Goal: Task Accomplishment & Management: Manage account settings

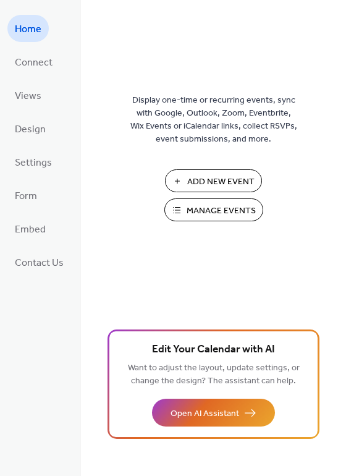
click at [200, 208] on span "Manage Events" at bounding box center [221, 211] width 69 height 13
click at [37, 168] on span "Settings" at bounding box center [33, 163] width 37 height 20
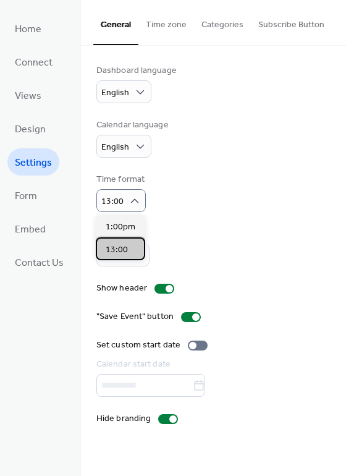
click at [123, 252] on span "13:00" at bounding box center [117, 250] width 22 height 13
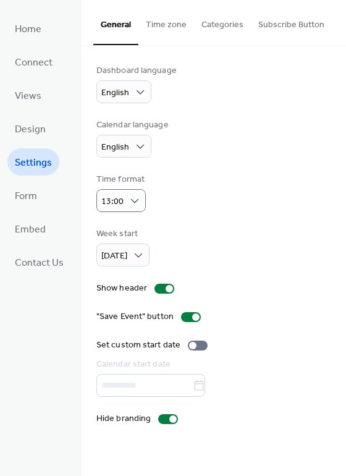
click at [213, 256] on div "Week start Monday" at bounding box center [213, 247] width 234 height 39
click at [45, 260] on span "Contact Us" at bounding box center [39, 263] width 49 height 20
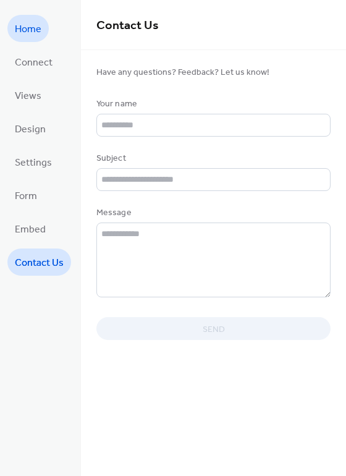
click at [29, 36] on span "Home" at bounding box center [28, 30] width 27 height 20
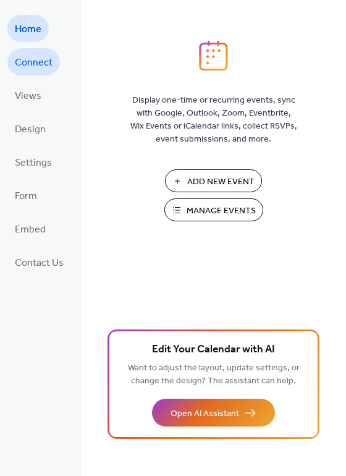
click at [34, 63] on span "Connect" at bounding box center [34, 63] width 38 height 20
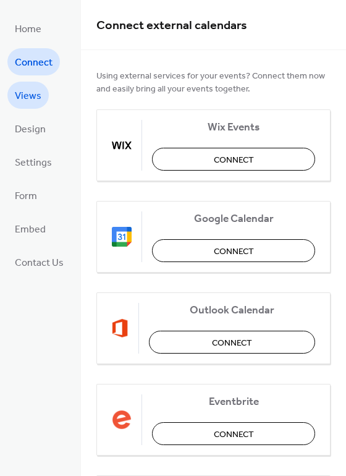
click at [34, 101] on span "Views" at bounding box center [28, 97] width 27 height 20
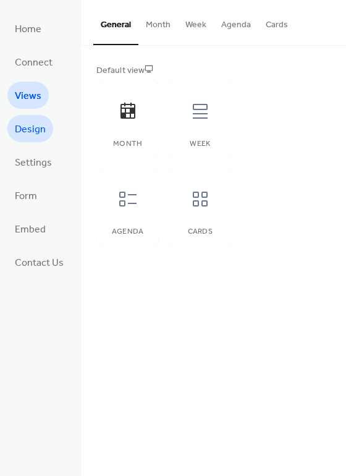
click at [30, 123] on span "Design" at bounding box center [30, 130] width 31 height 20
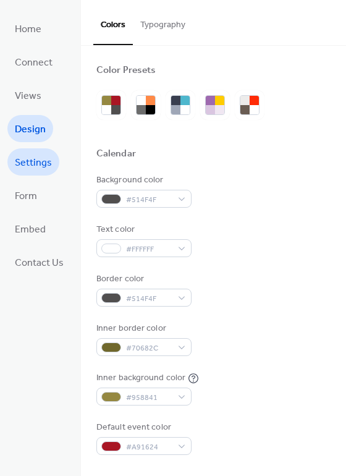
click at [30, 172] on span "Settings" at bounding box center [33, 163] width 37 height 20
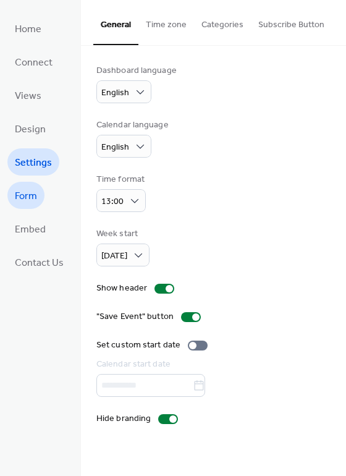
click at [36, 195] on span "Form" at bounding box center [26, 197] width 22 height 20
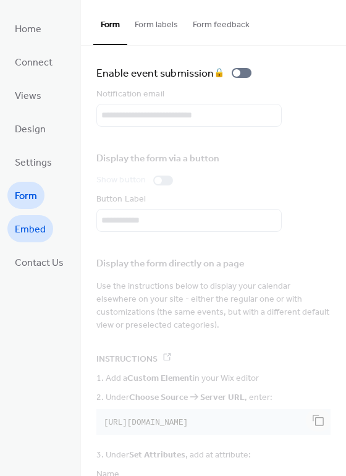
click at [35, 218] on link "Embed" at bounding box center [30, 228] width 46 height 27
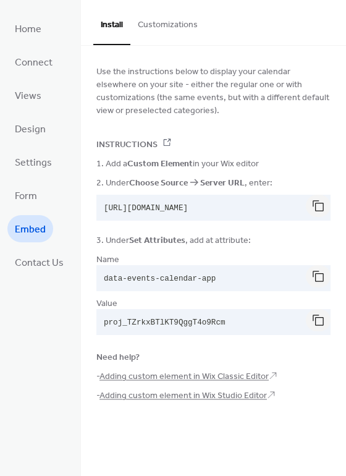
click at [38, 244] on ul "Home Connect Views Design Settings Form Embed Contact Us" at bounding box center [39, 145] width 64 height 261
click at [39, 259] on span "Contact Us" at bounding box center [39, 263] width 49 height 20
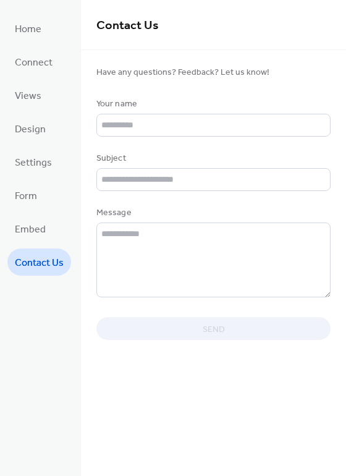
click at [34, 27] on span "Home" at bounding box center [28, 30] width 27 height 20
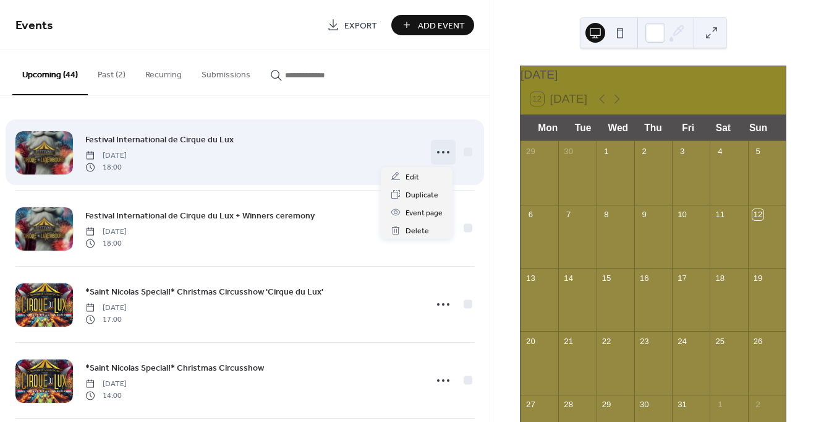
click at [438, 150] on icon at bounding box center [443, 152] width 20 height 20
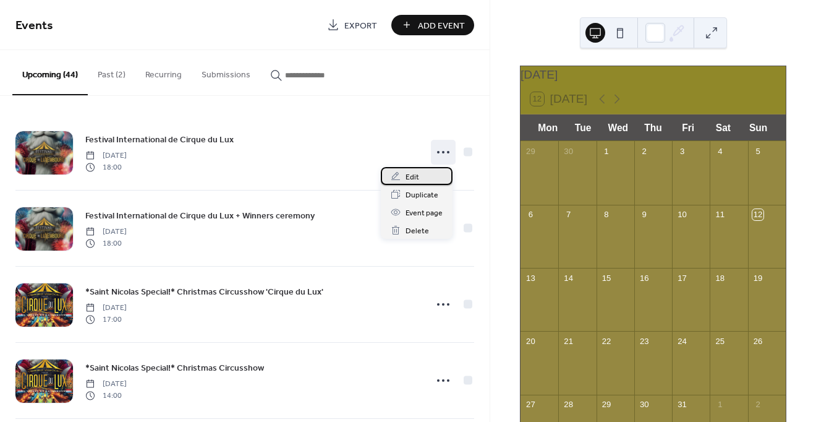
click at [412, 176] on span "Edit" at bounding box center [413, 177] width 14 height 13
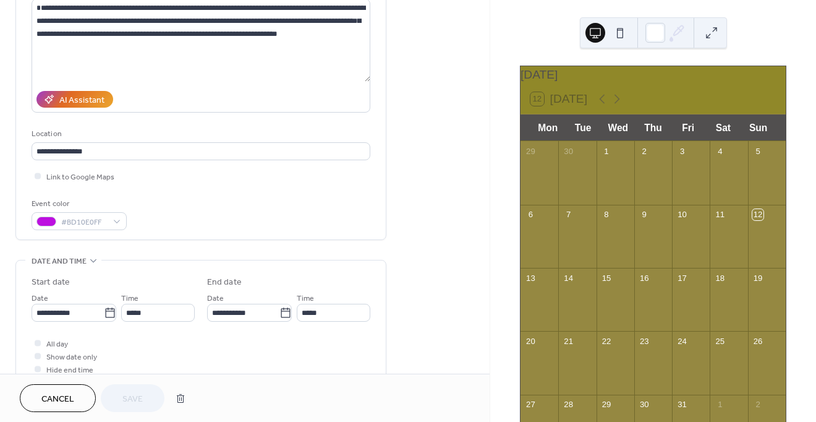
scroll to position [147, 0]
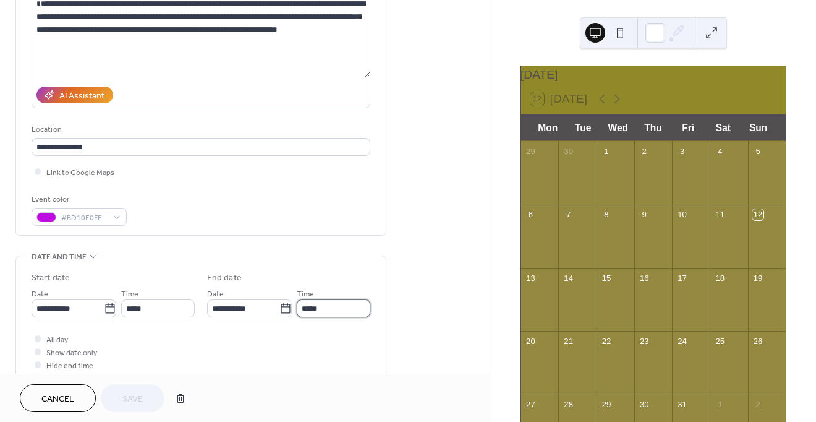
click at [307, 309] on input "*****" at bounding box center [334, 308] width 74 height 18
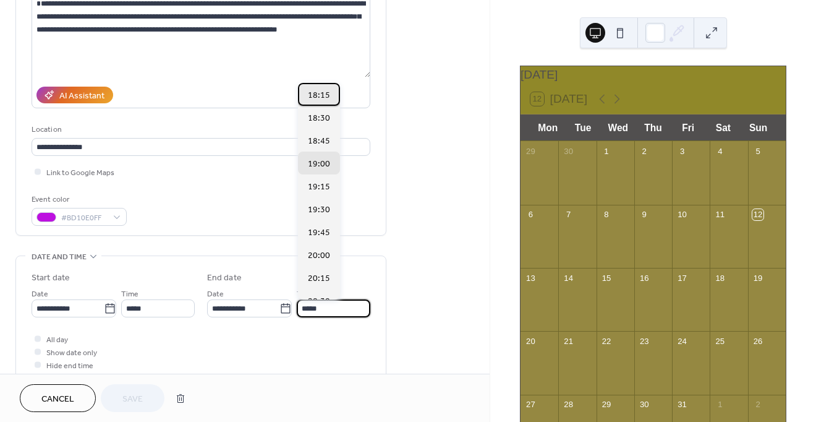
click at [322, 101] on span "18:15" at bounding box center [319, 95] width 22 height 13
type input "*****"
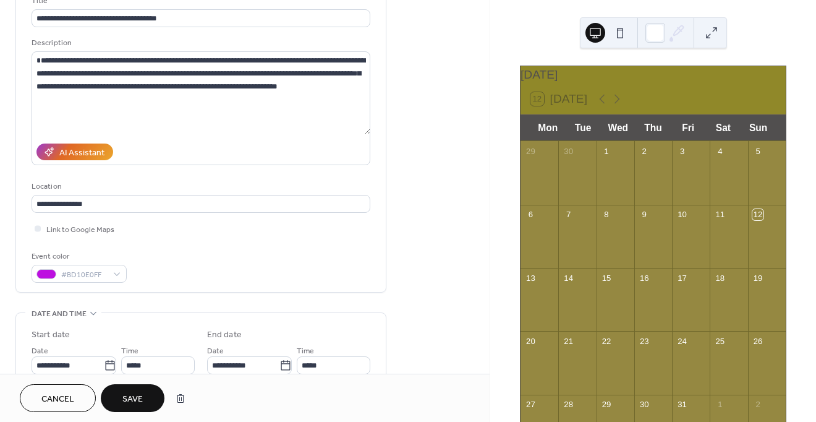
scroll to position [72, 0]
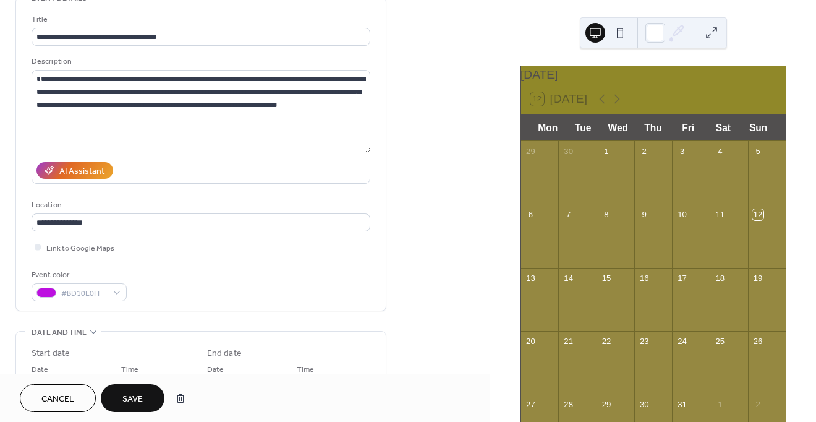
click at [135, 399] on span "Save" at bounding box center [132, 399] width 20 height 13
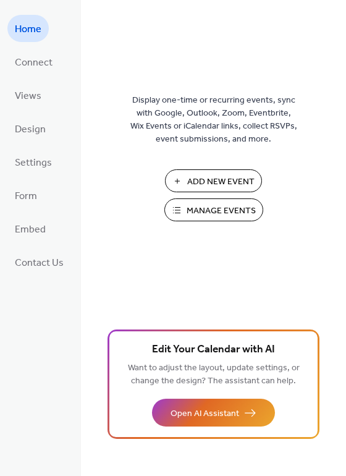
click at [190, 199] on button "Manage Events" at bounding box center [213, 209] width 99 height 23
click at [35, 173] on link "Settings" at bounding box center [33, 161] width 52 height 27
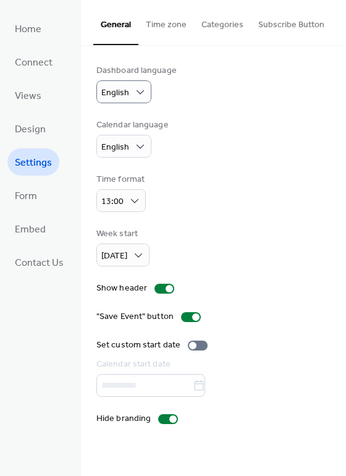
click at [155, 32] on button "Time zone" at bounding box center [166, 22] width 56 height 44
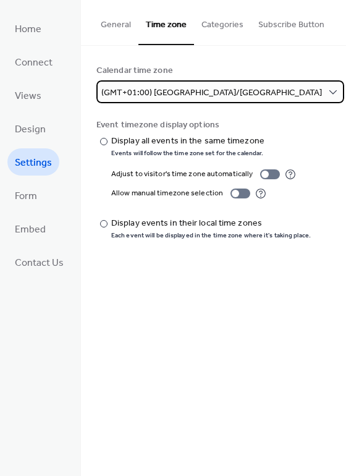
click at [230, 93] on div "(GMT+01:00) Europe/Luxembourg" at bounding box center [220, 91] width 248 height 23
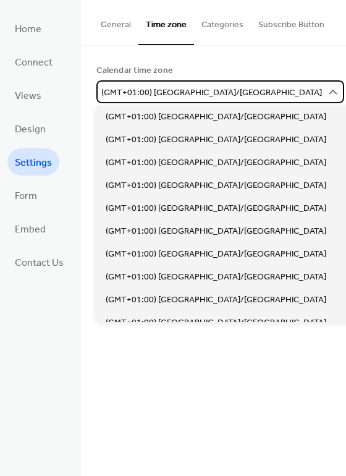
scroll to position [2478, 0]
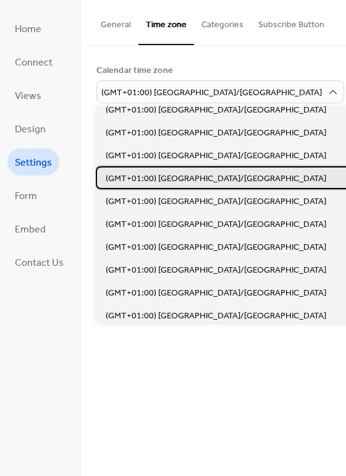
click at [171, 183] on span "(GMT+01:00) Europe/Berlin" at bounding box center [216, 178] width 221 height 13
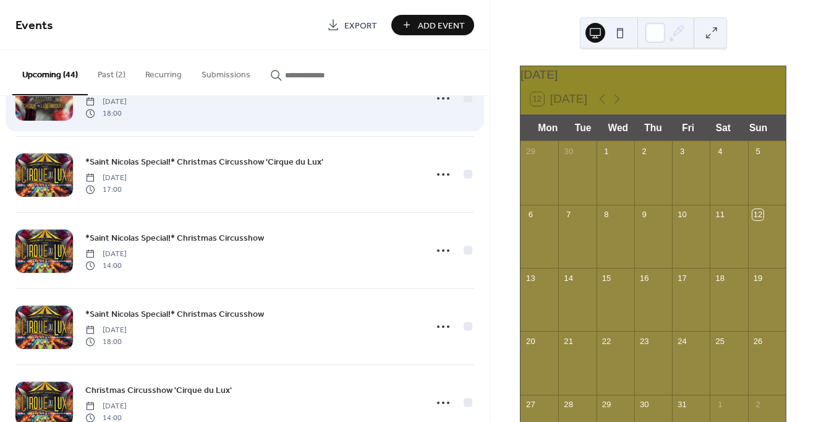
scroll to position [131, 0]
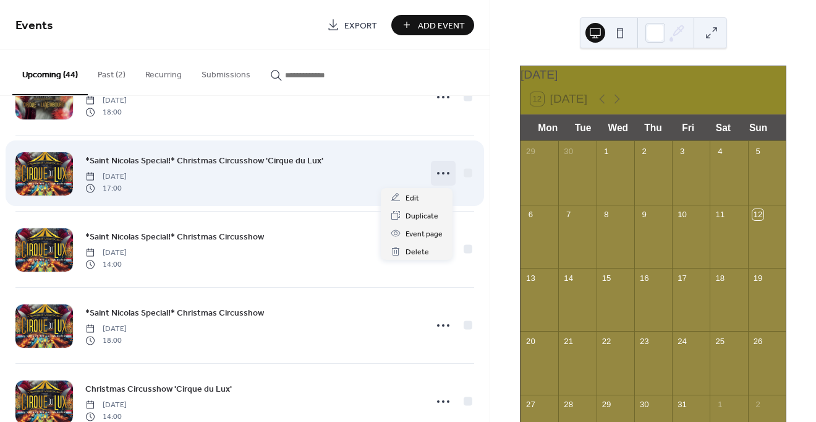
click at [443, 169] on icon at bounding box center [443, 173] width 20 height 20
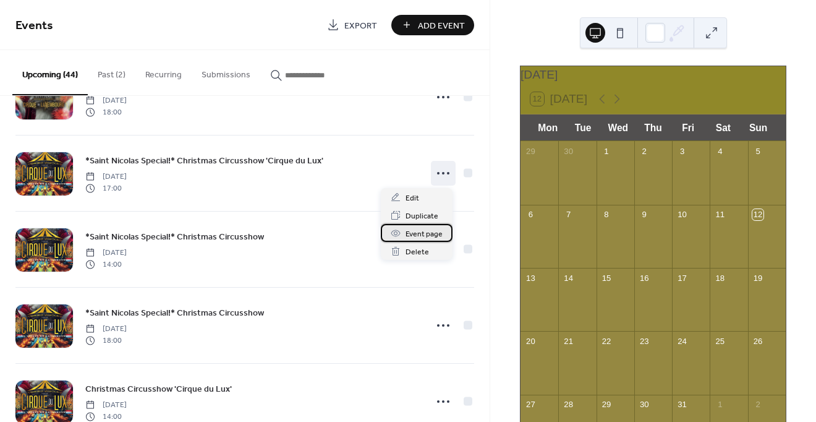
click at [430, 236] on span "Event page" at bounding box center [424, 234] width 37 height 13
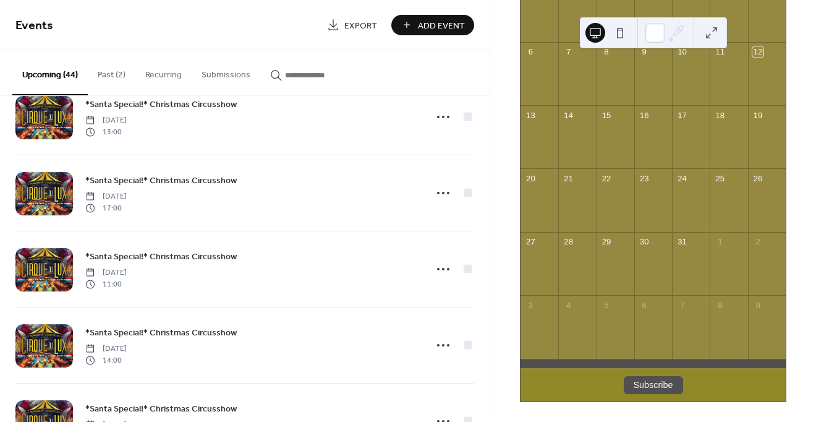
scroll to position [2086, 0]
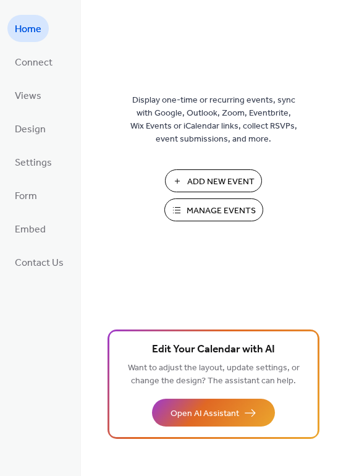
click at [193, 211] on span "Manage Events" at bounding box center [221, 211] width 69 height 13
click at [38, 164] on span "Settings" at bounding box center [33, 163] width 37 height 20
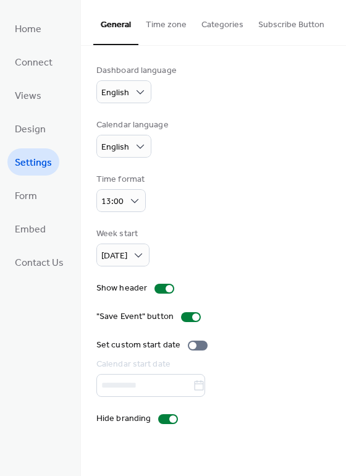
click at [171, 28] on button "Time zone" at bounding box center [166, 22] width 56 height 44
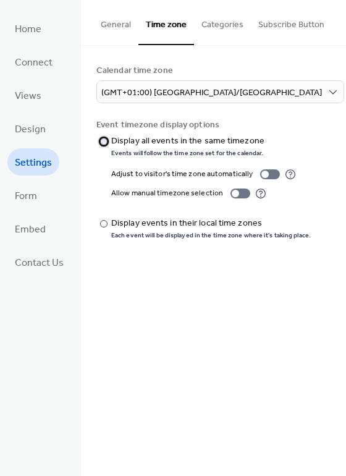
click at [103, 136] on div "​" at bounding box center [102, 141] width 12 height 13
click at [98, 225] on div "​" at bounding box center [102, 223] width 12 height 13
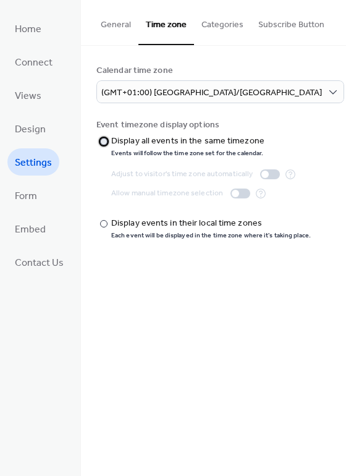
click at [106, 142] on div at bounding box center [103, 141] width 7 height 7
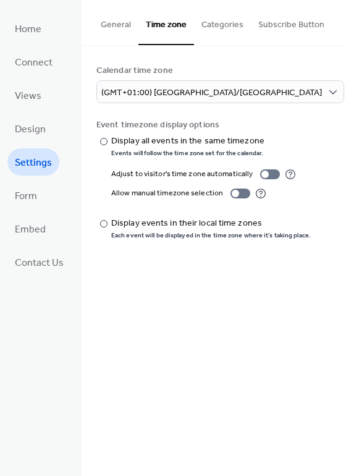
click at [211, 28] on button "Categories" at bounding box center [222, 22] width 57 height 44
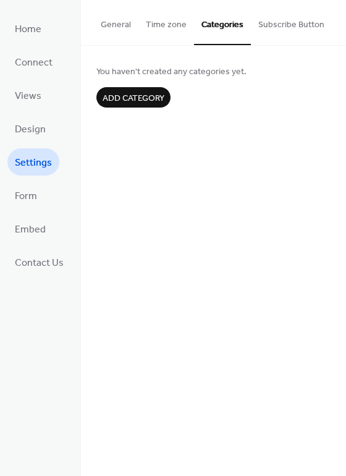
click at [285, 23] on button "Subscribe Button" at bounding box center [291, 22] width 81 height 44
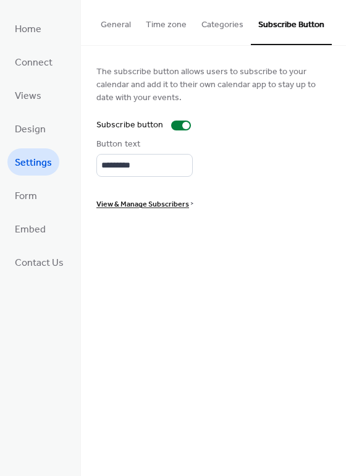
click at [226, 27] on button "Categories" at bounding box center [222, 22] width 57 height 44
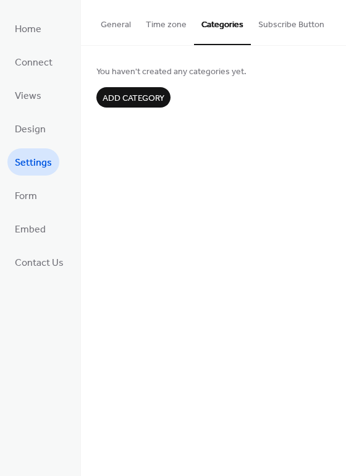
click at [177, 25] on button "Time zone" at bounding box center [166, 22] width 56 height 44
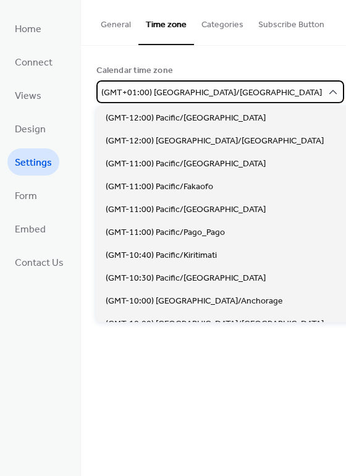
click at [191, 88] on span "(GMT+01:00) Europe/Berlin" at bounding box center [211, 93] width 221 height 17
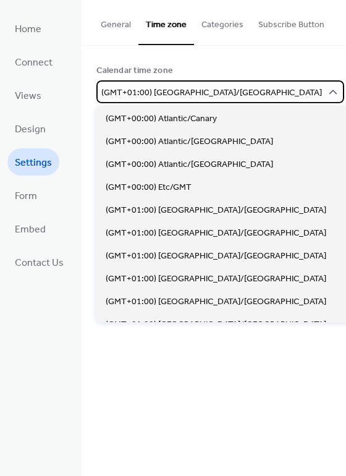
scroll to position [2297, 0]
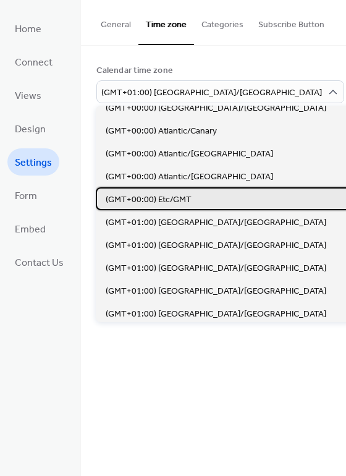
click at [173, 195] on span "(GMT+00:00) Etc/GMT" at bounding box center [149, 199] width 86 height 13
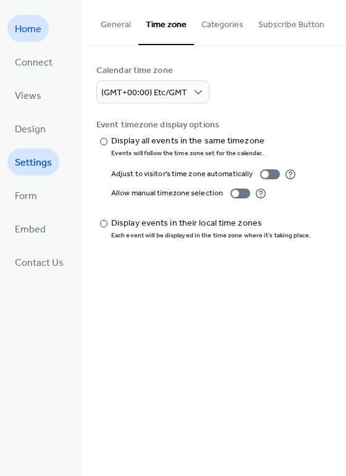
click at [30, 32] on span "Home" at bounding box center [28, 30] width 27 height 20
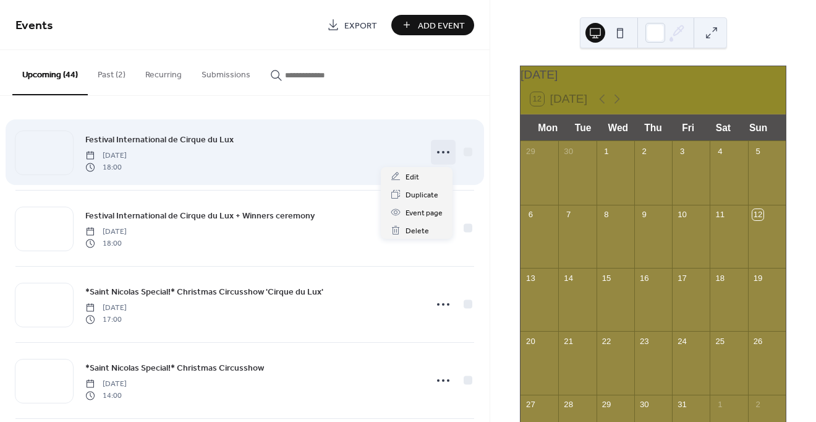
click at [436, 148] on icon at bounding box center [443, 152] width 20 height 20
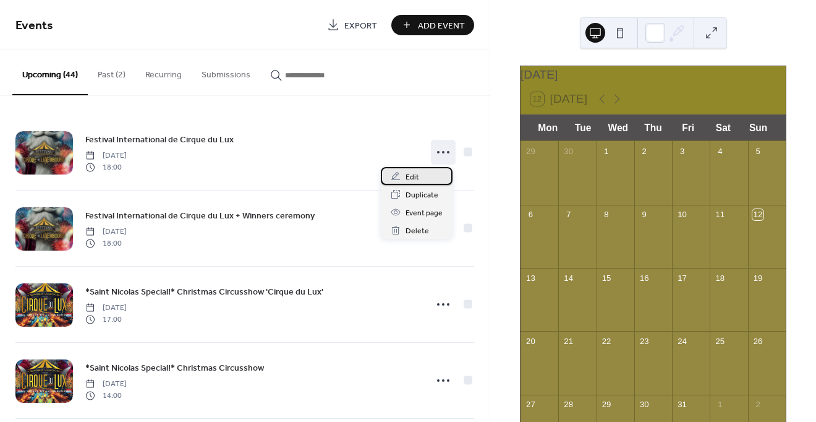
click at [414, 177] on span "Edit" at bounding box center [413, 177] width 14 height 13
